Goal: Task Accomplishment & Management: Manage account settings

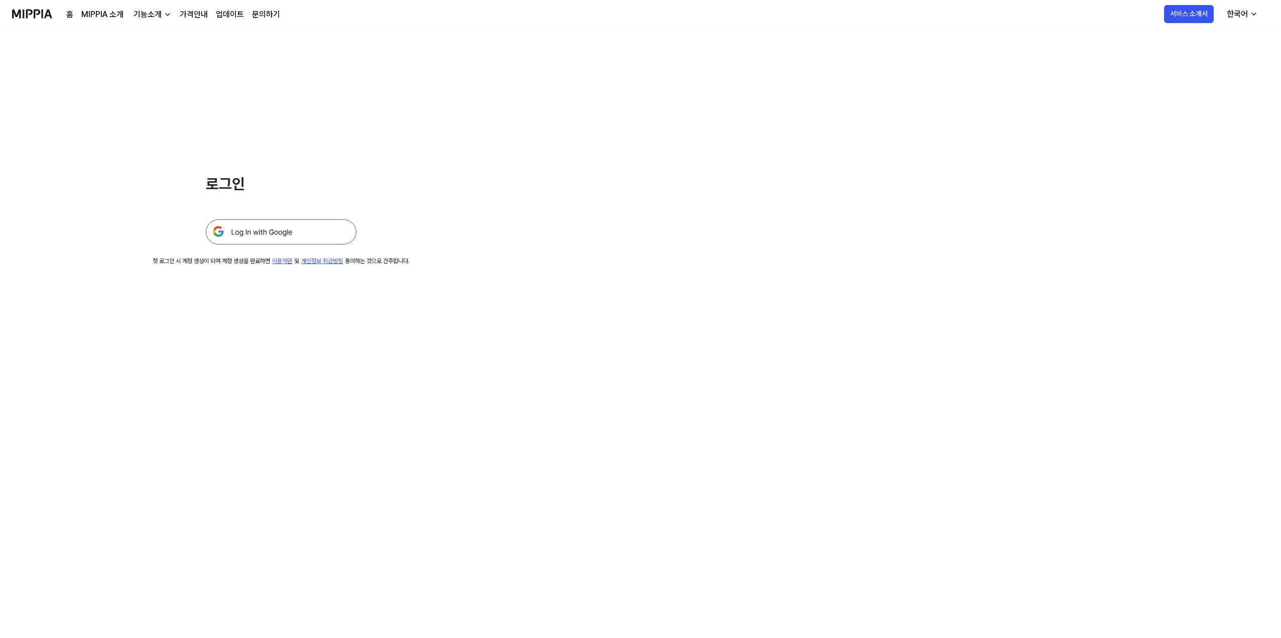
click at [320, 231] on img at bounding box center [281, 231] width 151 height 25
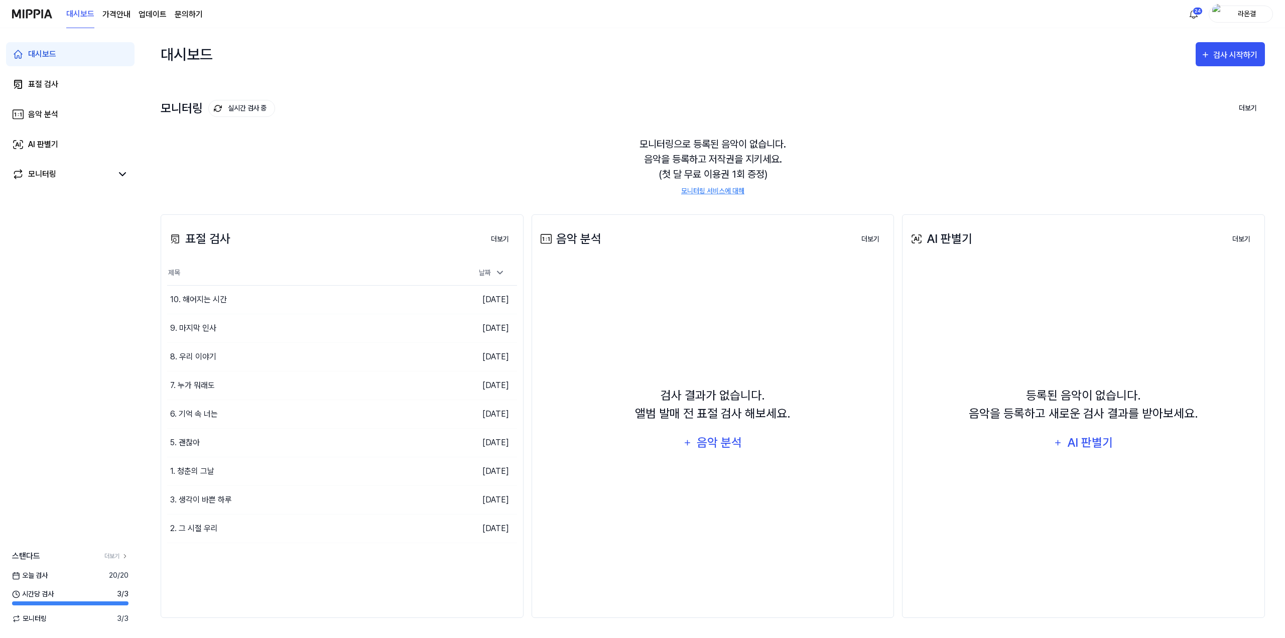
click at [1245, 8] on div "라온결" at bounding box center [1240, 14] width 64 height 17
click at [1162, 77] on link "계정" at bounding box center [1208, 75] width 115 height 11
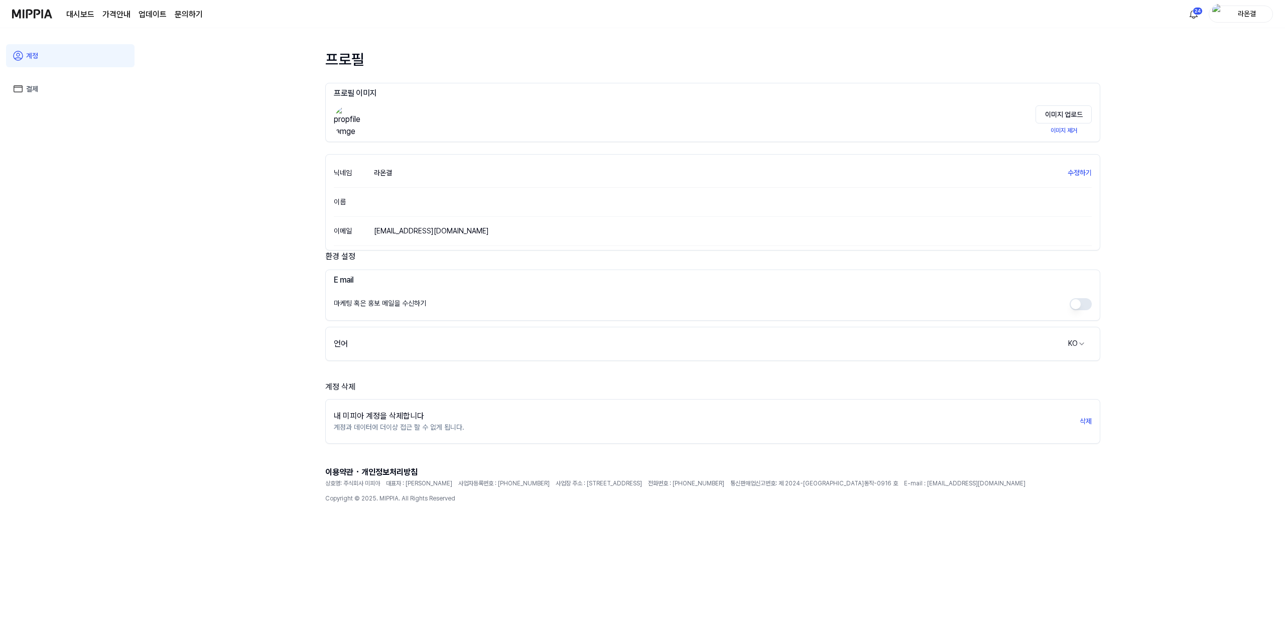
click at [42, 83] on link "결제" at bounding box center [70, 88] width 128 height 23
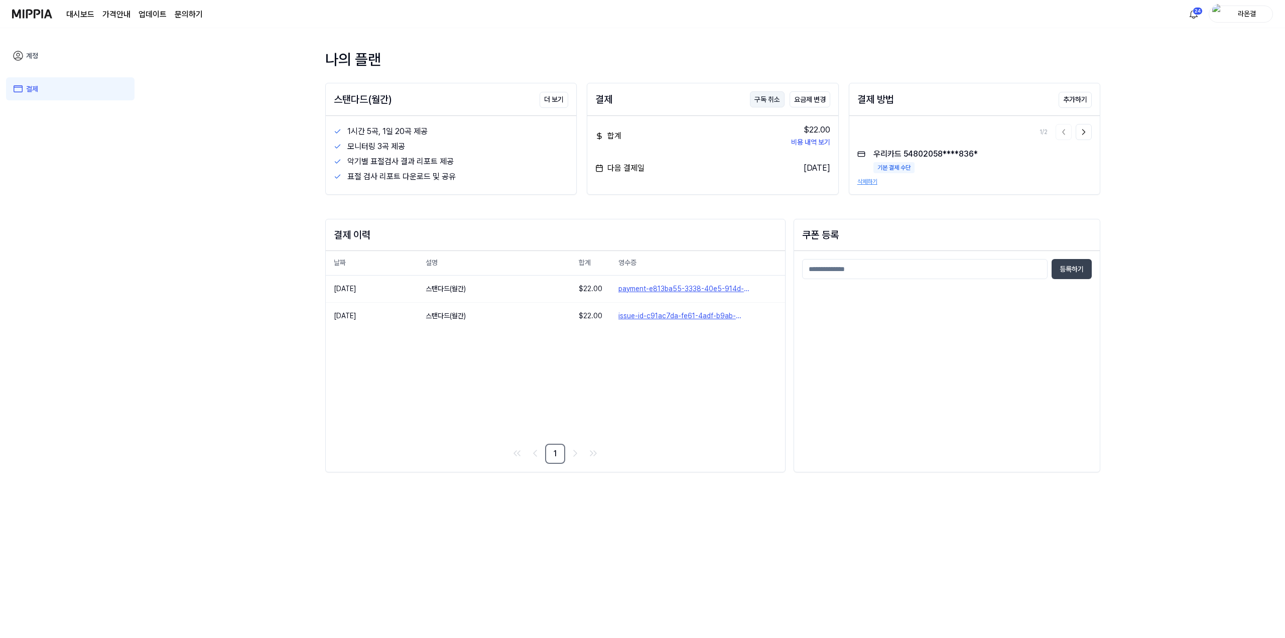
click at [769, 96] on button "구독 취소" at bounding box center [767, 99] width 35 height 16
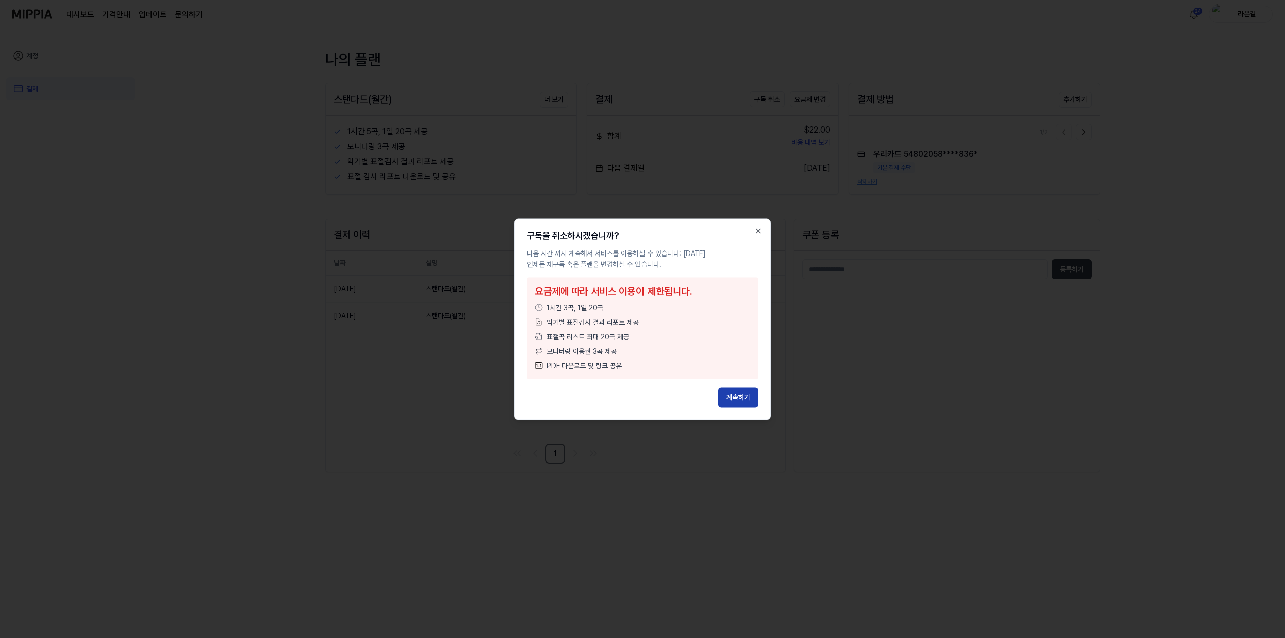
click at [736, 403] on button "계속하기" at bounding box center [738, 397] width 40 height 20
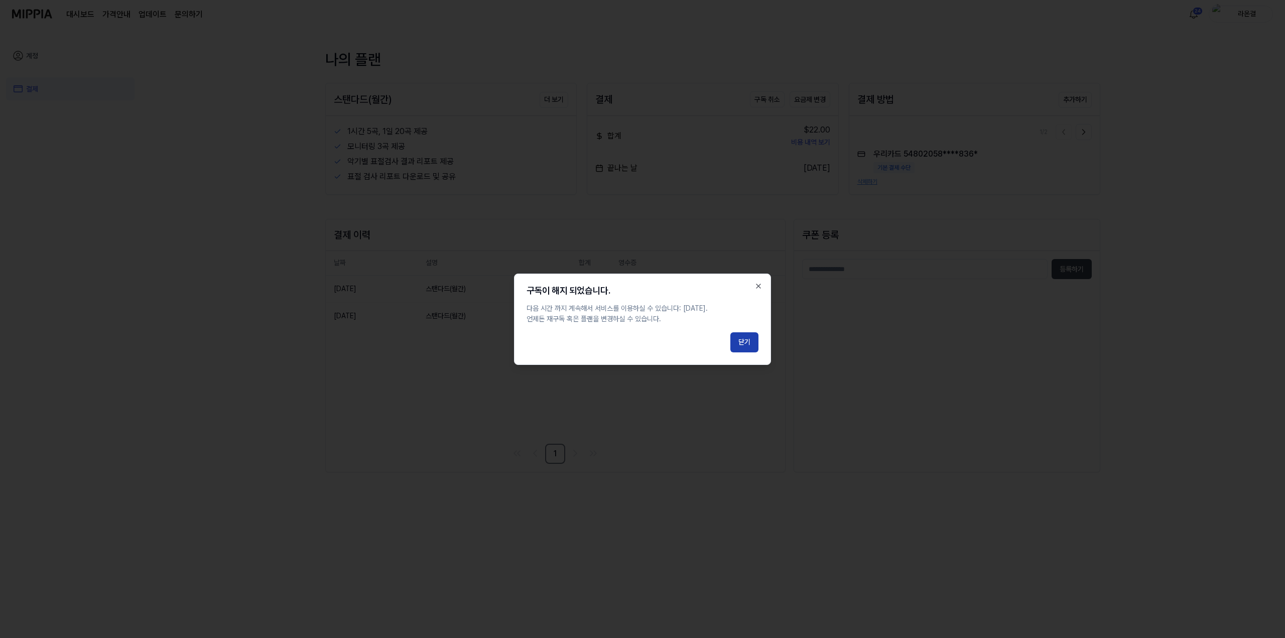
click at [754, 347] on button "닫기" at bounding box center [744, 342] width 28 height 20
